Goal: Task Accomplishment & Management: Use online tool/utility

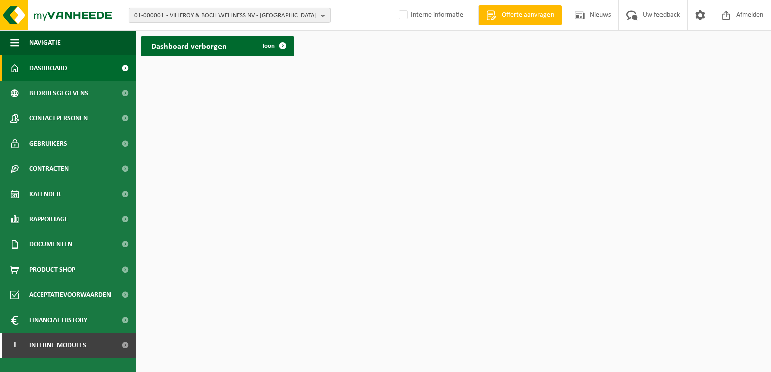
click at [321, 19] on b "button" at bounding box center [325, 15] width 9 height 14
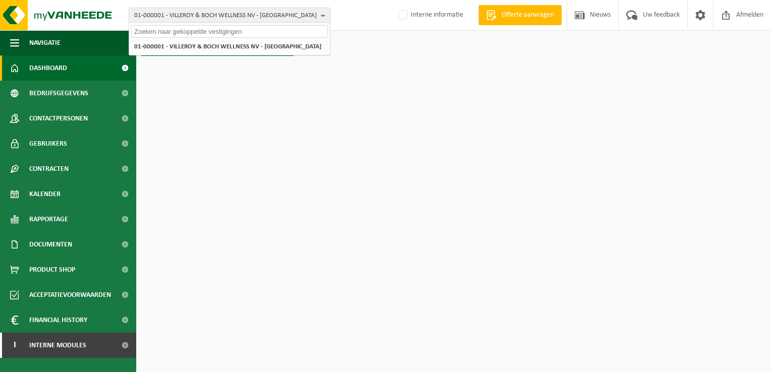
click at [299, 33] on input "text" at bounding box center [229, 31] width 197 height 13
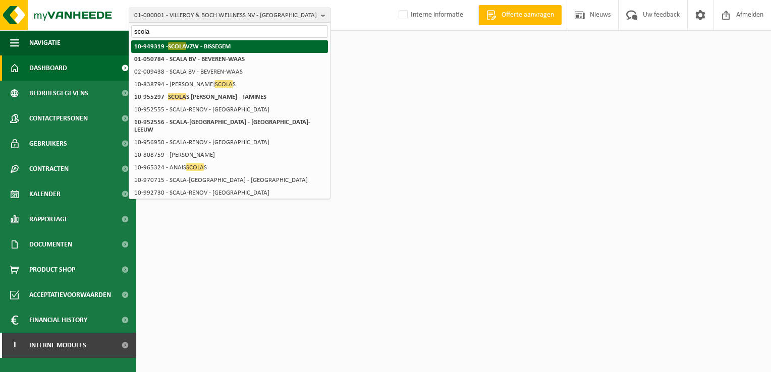
type input "scola"
click at [236, 48] on li "10-949319 - SCOLA VZW - BISSEGEM" at bounding box center [229, 46] width 197 height 13
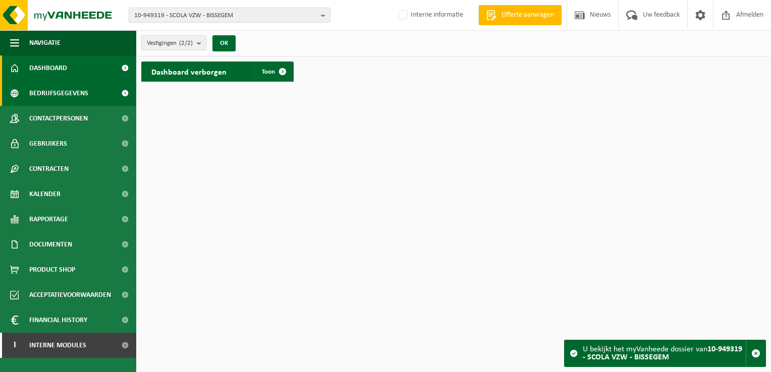
click at [82, 93] on span "Bedrijfsgegevens" at bounding box center [58, 93] width 59 height 25
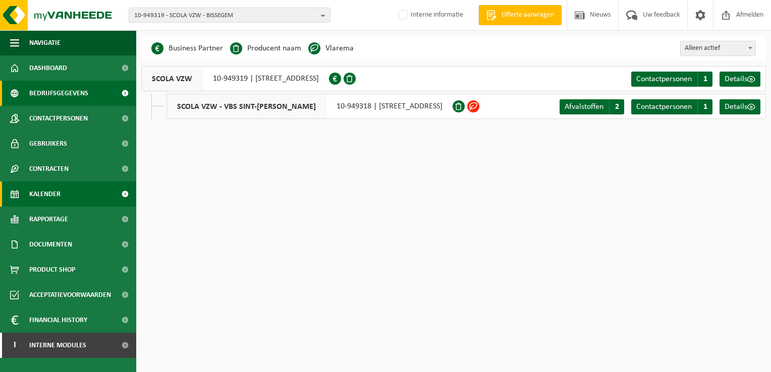
click at [53, 198] on span "Kalender" at bounding box center [44, 194] width 31 height 25
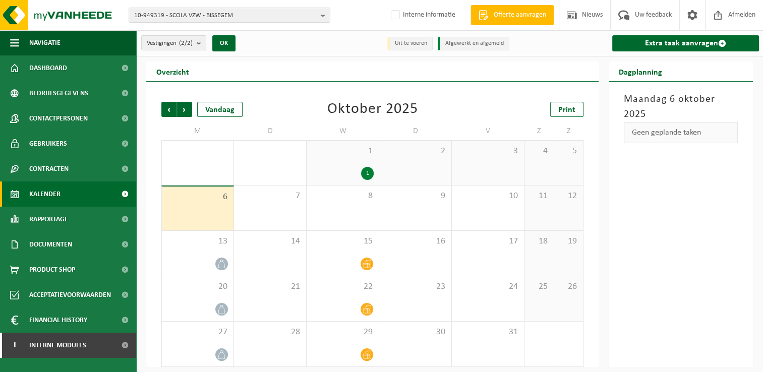
scroll to position [4, 0]
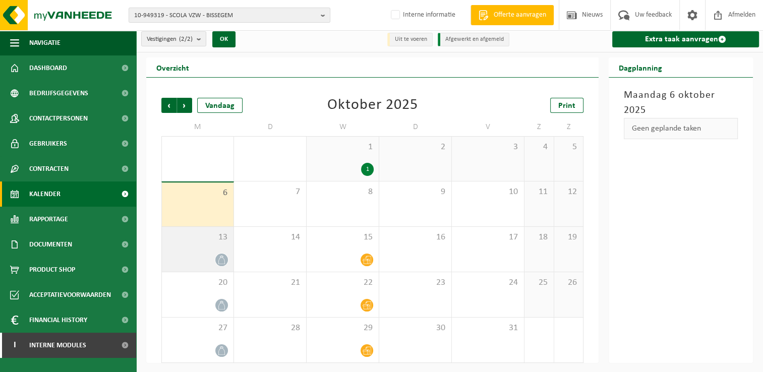
click at [206, 244] on div "13" at bounding box center [198, 249] width 72 height 45
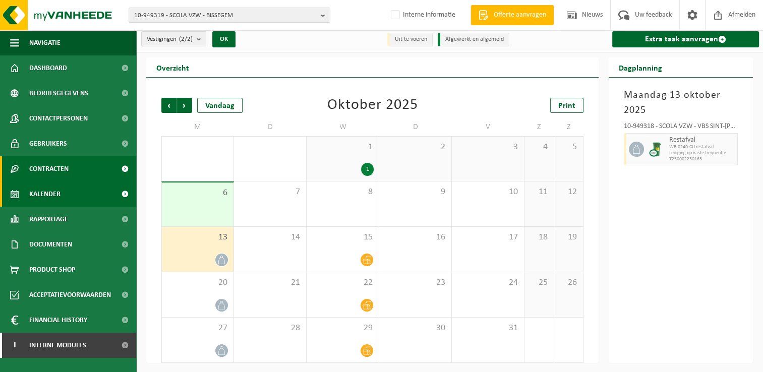
click at [66, 168] on span "Contracten" at bounding box center [48, 168] width 39 height 25
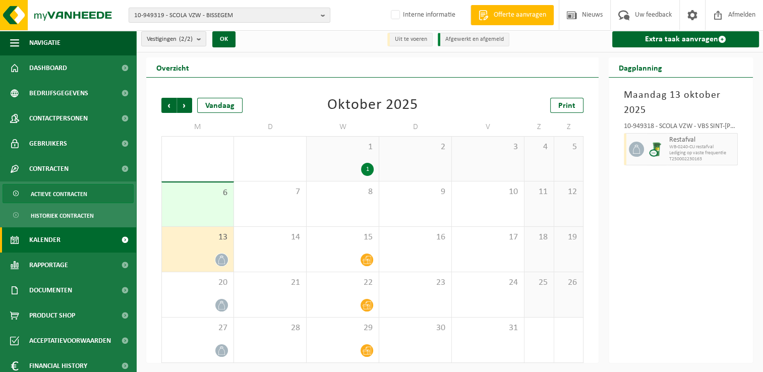
click at [53, 190] on span "Actieve contracten" at bounding box center [59, 194] width 56 height 19
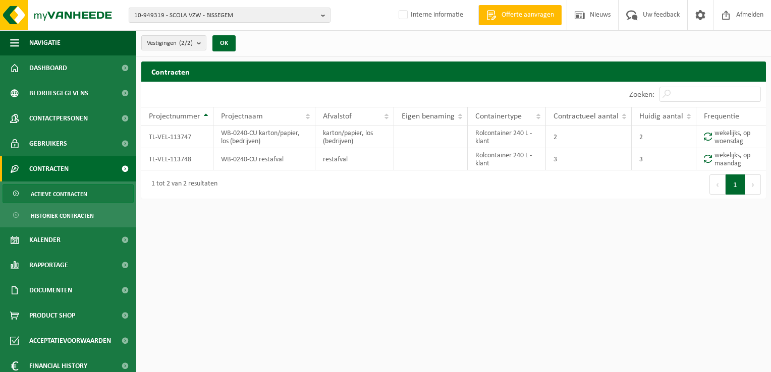
click at [55, 189] on span "Actieve contracten" at bounding box center [59, 194] width 56 height 19
click at [58, 290] on span "Documenten" at bounding box center [50, 290] width 43 height 25
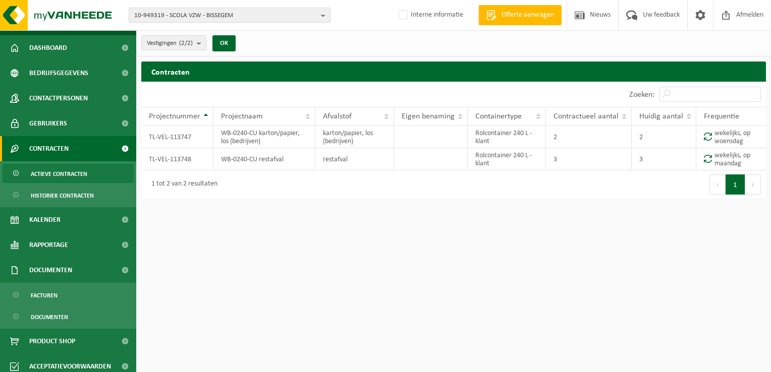
scroll to position [77, 0]
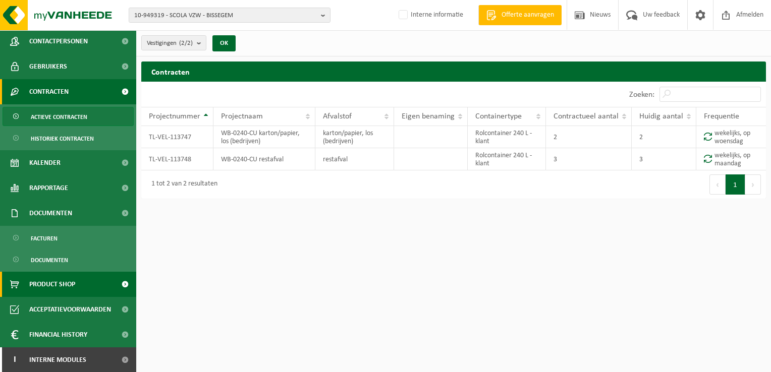
click at [61, 283] on span "Product Shop" at bounding box center [52, 284] width 46 height 25
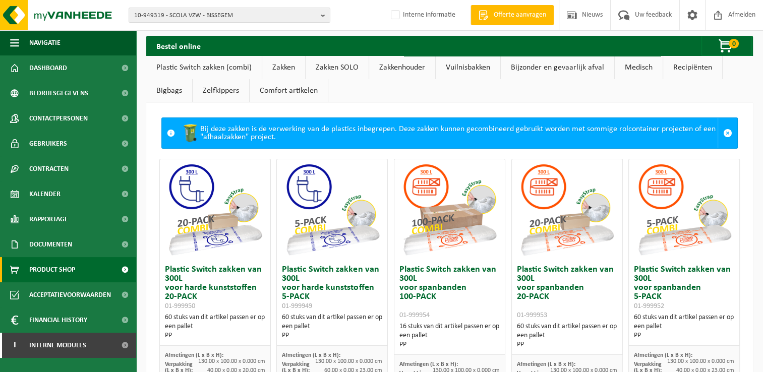
click at [296, 67] on link "Zakken" at bounding box center [283, 67] width 43 height 23
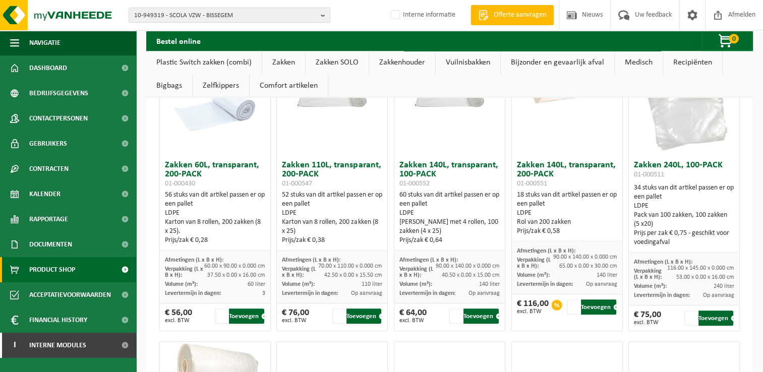
scroll to position [705, 0]
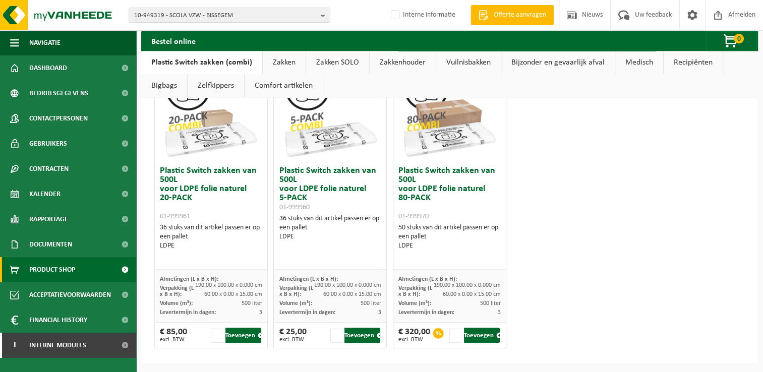
click at [282, 55] on link "Zakken" at bounding box center [284, 62] width 43 height 23
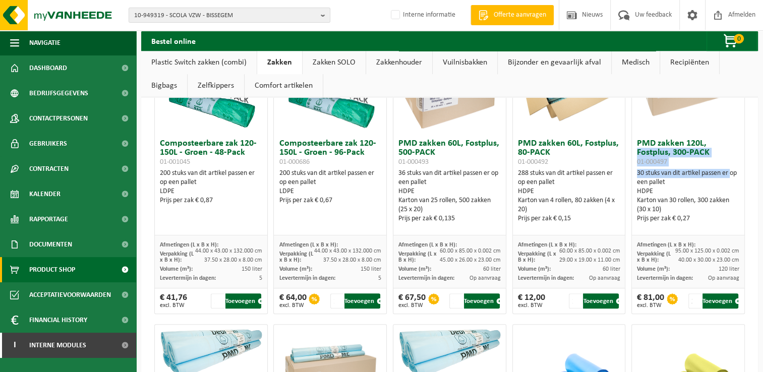
drag, startPoint x: 759, startPoint y: 173, endPoint x: 772, endPoint y: 134, distance: 41.5
drag, startPoint x: 772, startPoint y: 134, endPoint x: 761, endPoint y: 153, distance: 22.1
click at [761, 153] on div "Bestel online 0 Uw winkelmandje is momenteel leeg. Even geduld. Door de grote h…" at bounding box center [449, 270] width 627 height 1878
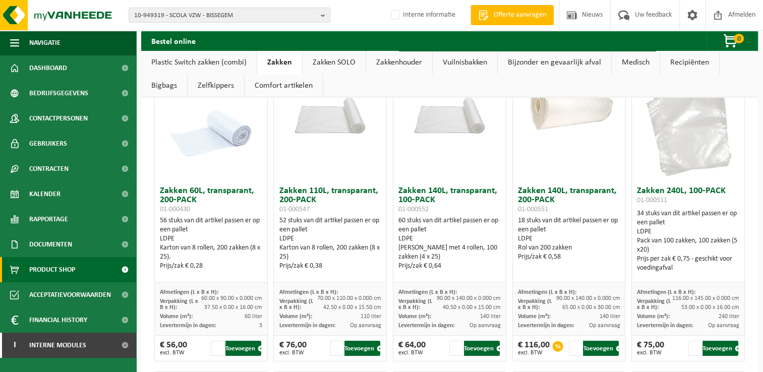
scroll to position [0, 0]
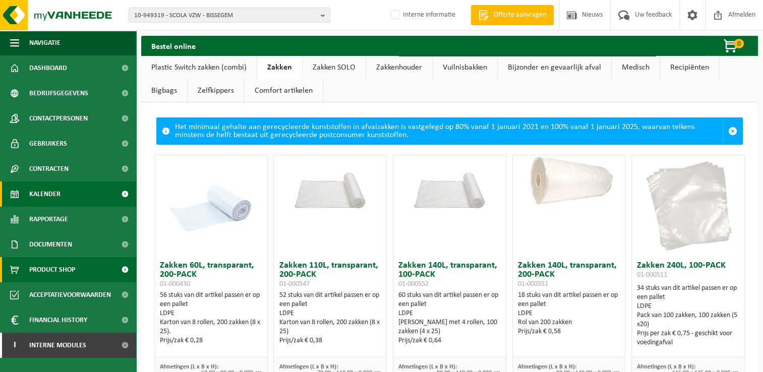
click at [46, 193] on span "Kalender" at bounding box center [44, 194] width 31 height 25
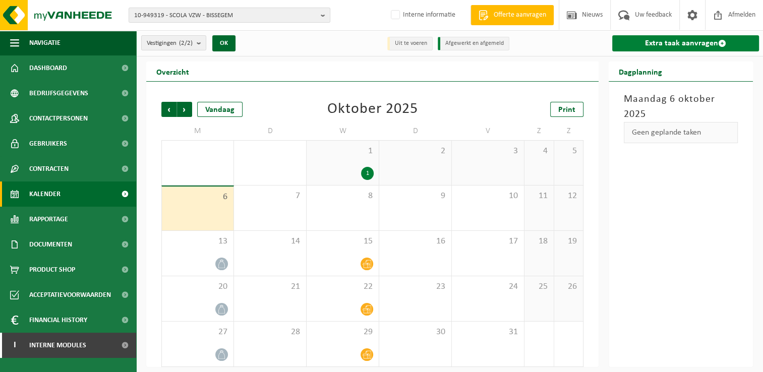
click at [688, 43] on link "Extra taak aanvragen" at bounding box center [685, 43] width 147 height 16
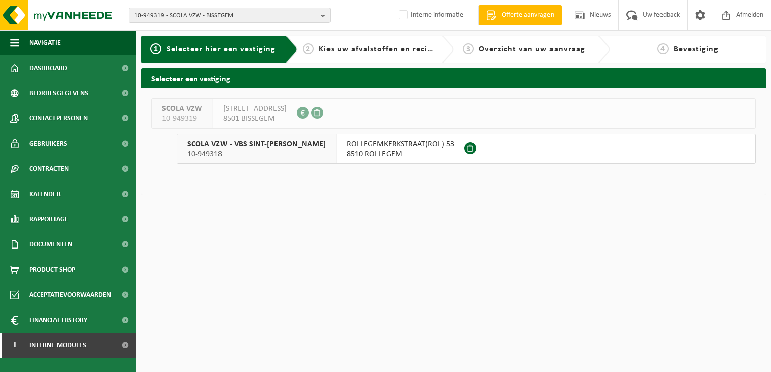
click at [346, 158] on span "8510 ROLLEGEM" at bounding box center [399, 154] width 107 height 10
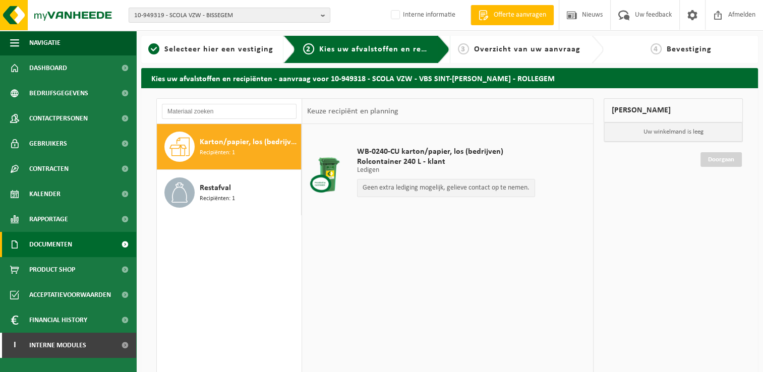
click at [63, 247] on span "Documenten" at bounding box center [50, 244] width 43 height 25
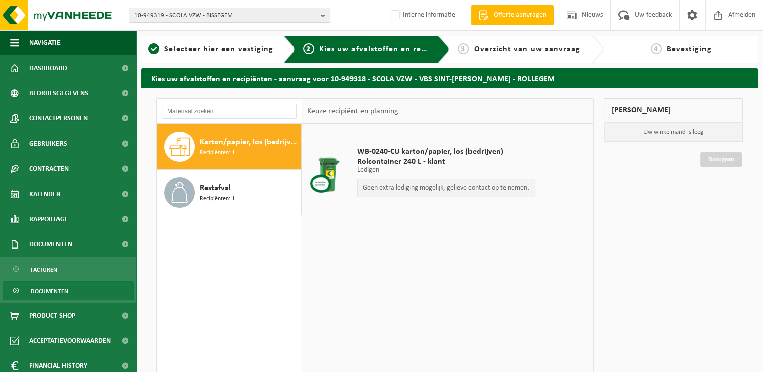
click at [56, 293] on span "Documenten" at bounding box center [49, 291] width 37 height 19
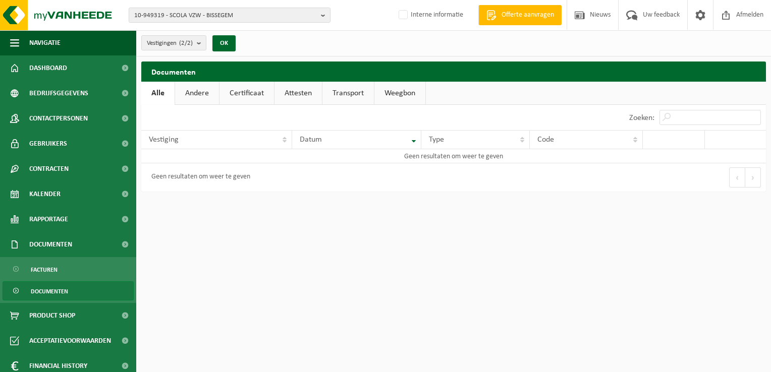
click at [242, 92] on link "Certificaat" at bounding box center [246, 93] width 54 height 23
click at [203, 97] on link "Andere" at bounding box center [197, 93] width 44 height 23
click at [750, 12] on span "Afmelden" at bounding box center [749, 15] width 32 height 30
